Goal: Transaction & Acquisition: Purchase product/service

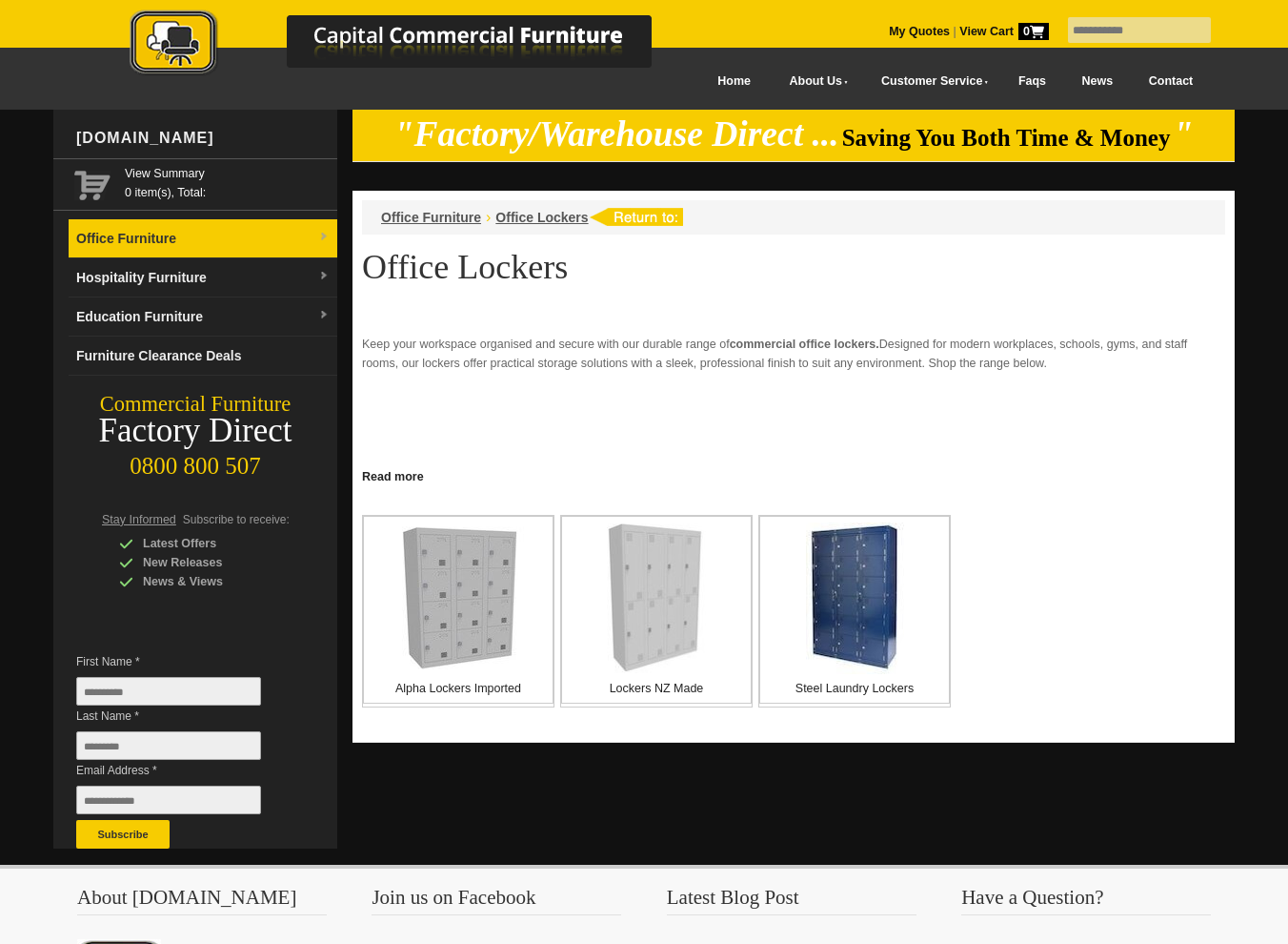
click at [126, 234] on link "Office Furniture" at bounding box center [203, 238] width 268 height 39
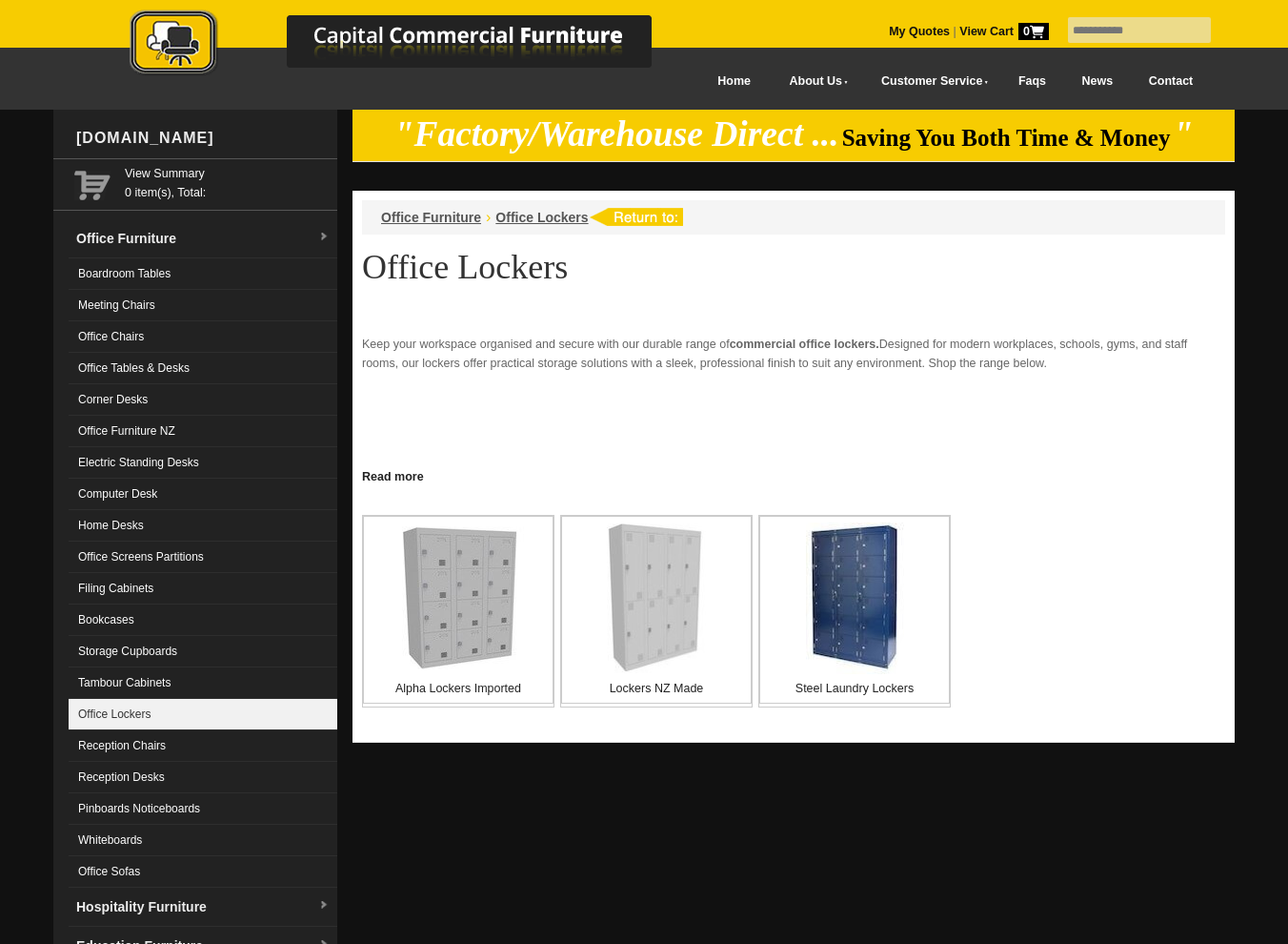
click at [111, 706] on link "Office Lockers" at bounding box center [203, 714] width 268 height 31
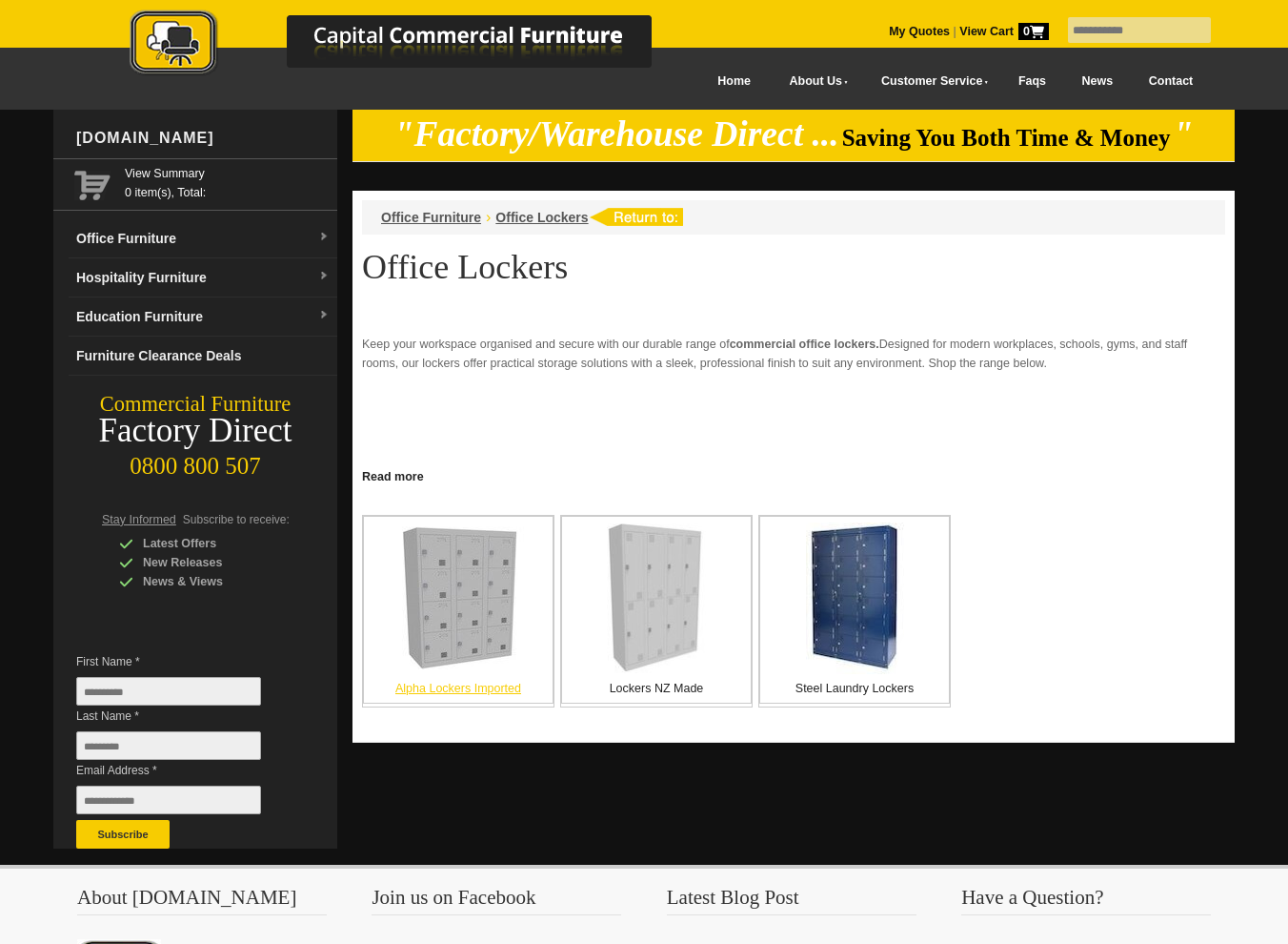
click at [470, 607] on img at bounding box center [458, 598] width 143 height 143
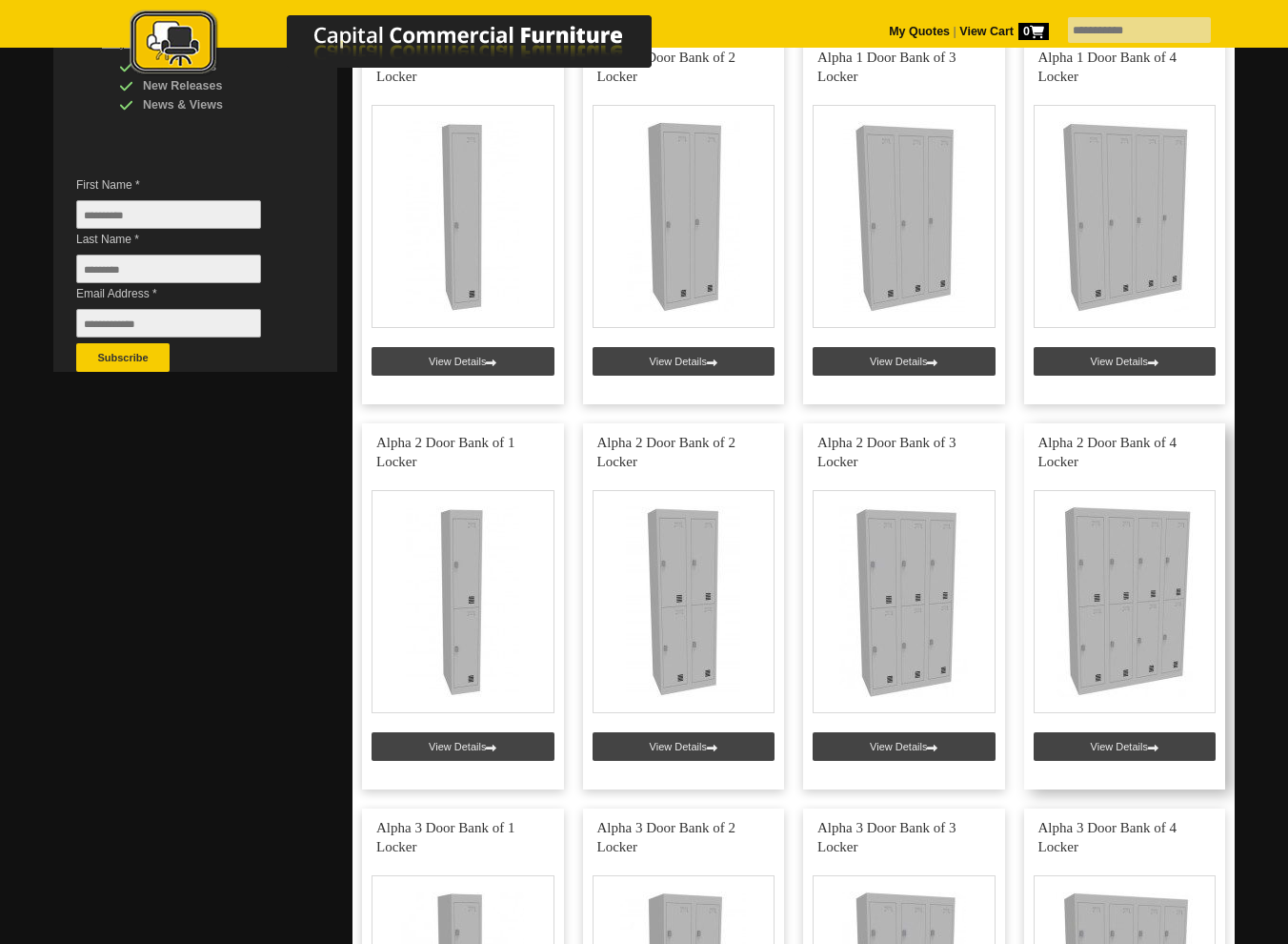
scroll to position [635, 0]
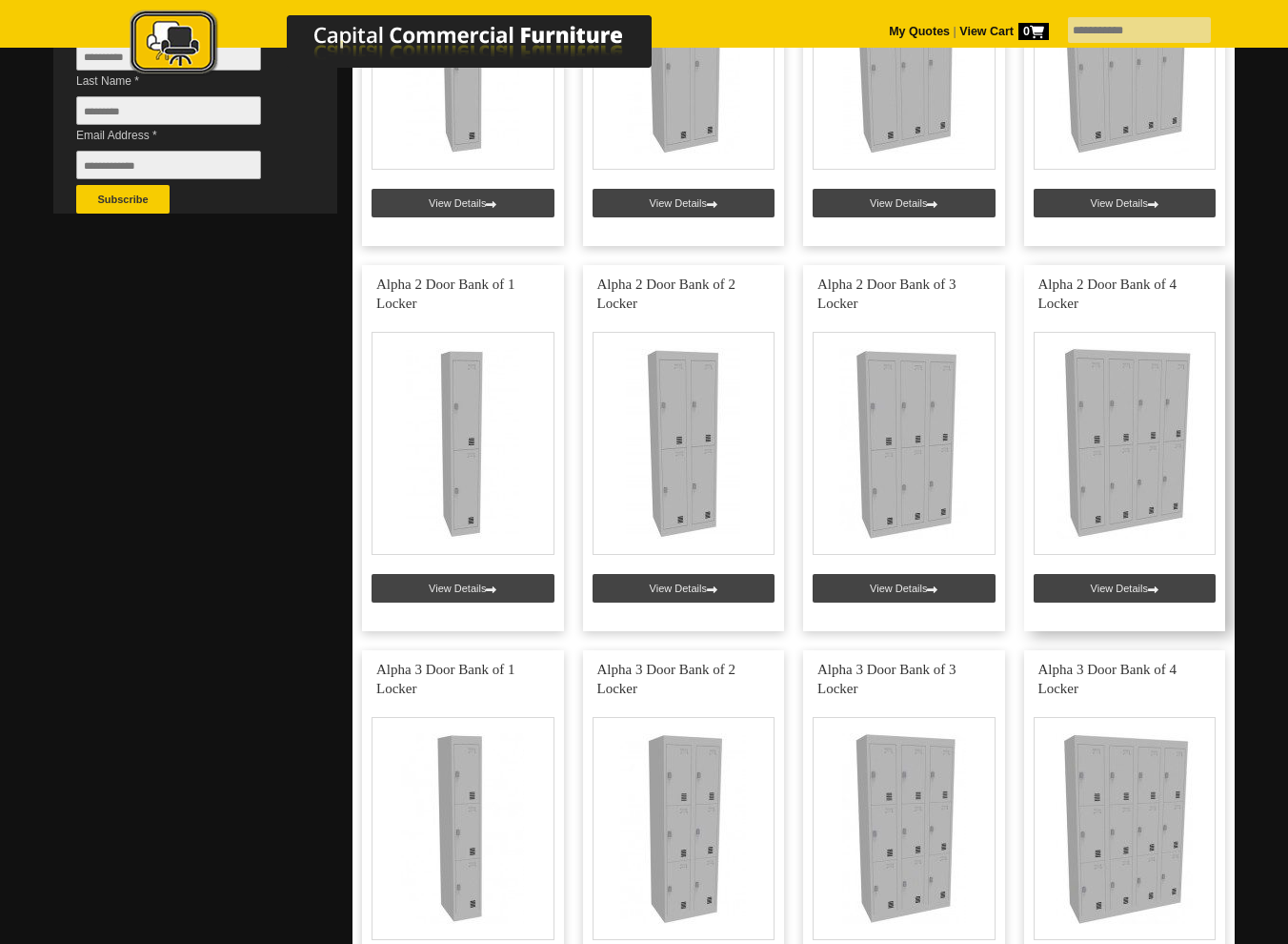
click at [1152, 454] on link at bounding box center [1126, 448] width 202 height 366
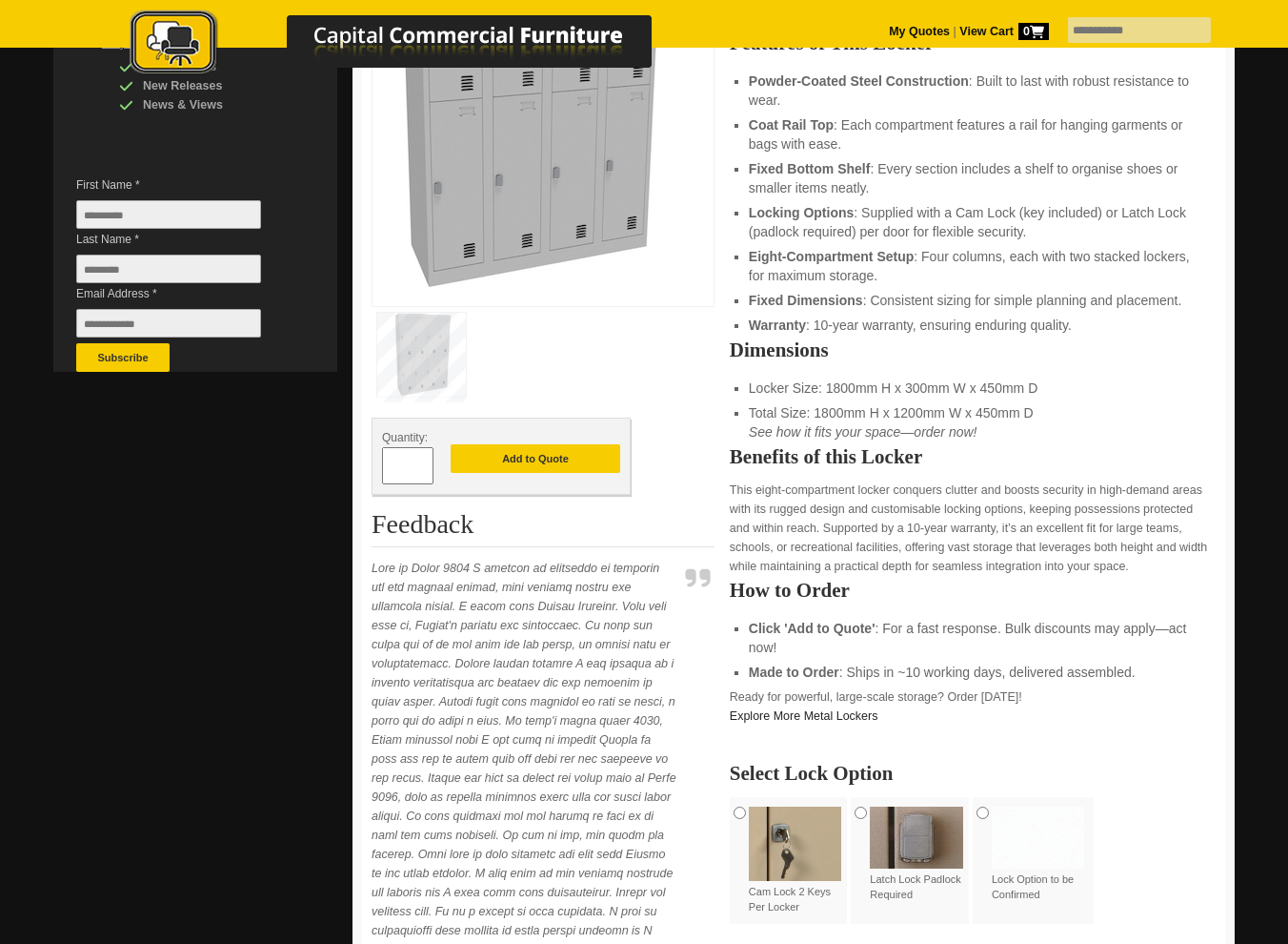
scroll to position [635, 0]
